Goal: Navigation & Orientation: Find specific page/section

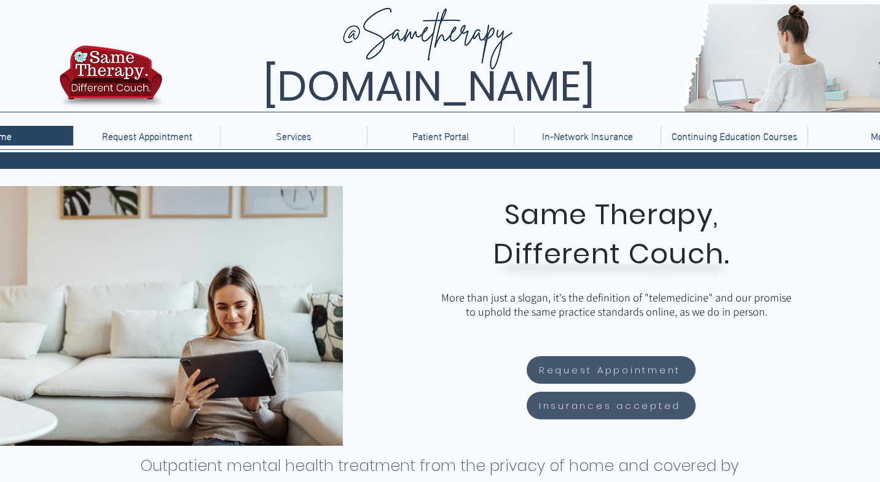
click at [847, 135] on div "More" at bounding box center [881, 136] width 140 height 20
click at [838, 135] on div "More" at bounding box center [881, 136] width 140 height 20
click at [845, 147] on div at bounding box center [440, 76] width 880 height 152
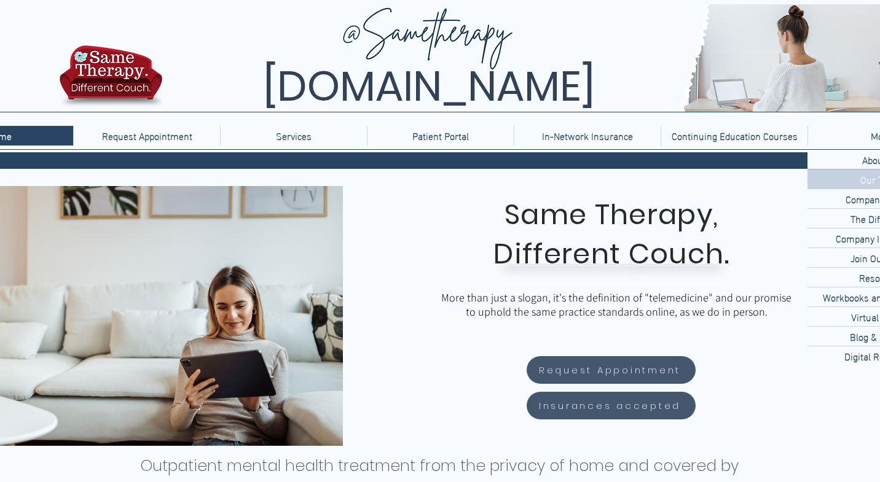
click at [847, 184] on div "Our Team" at bounding box center [881, 179] width 147 height 19
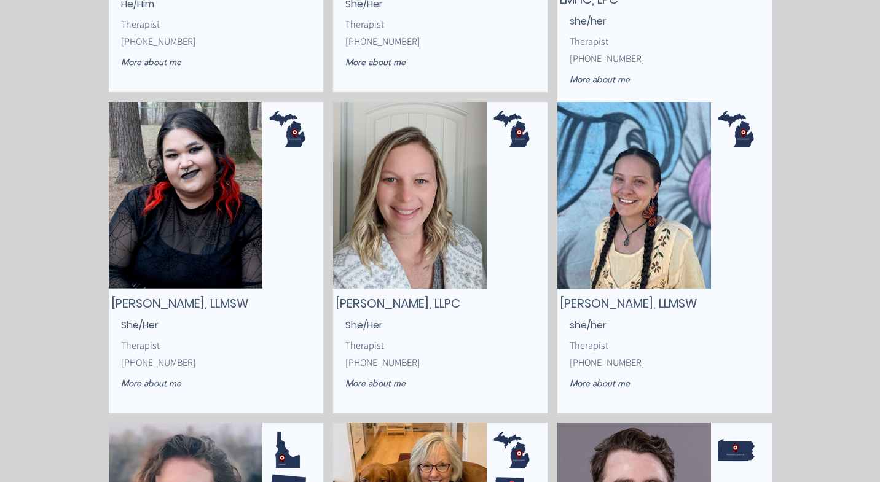
scroll to position [1732, 0]
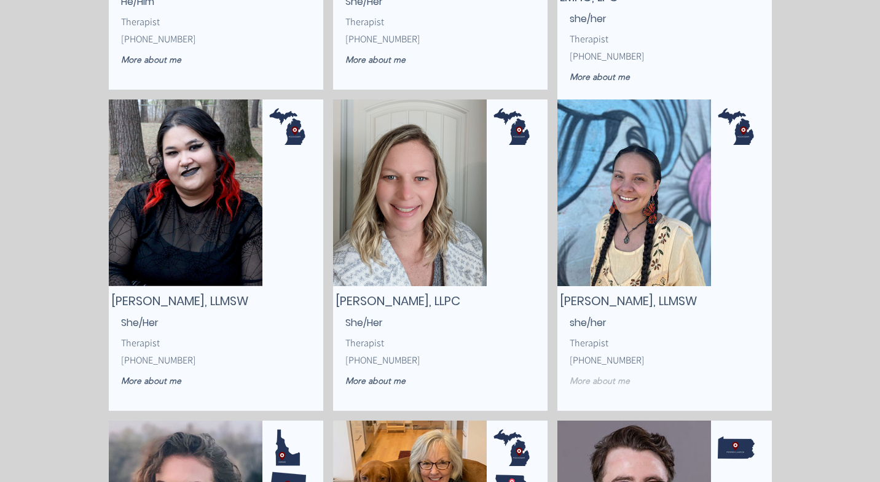
click at [603, 377] on span "More about me" at bounding box center [600, 380] width 60 height 11
